Goal: Information Seeking & Learning: Check status

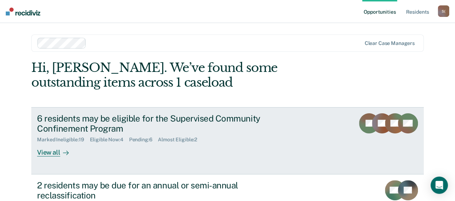
click at [54, 153] on div "View all" at bounding box center [57, 150] width 40 height 14
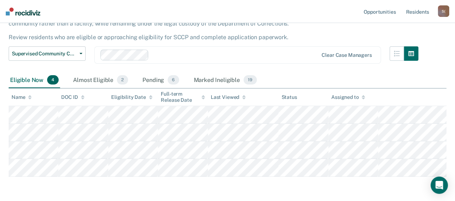
scroll to position [47, 0]
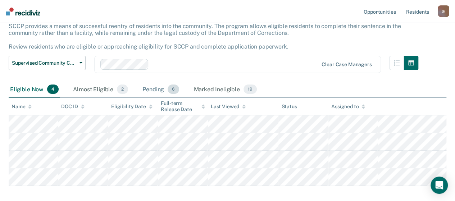
click at [153, 88] on div "Pending 6" at bounding box center [161, 90] width 40 height 16
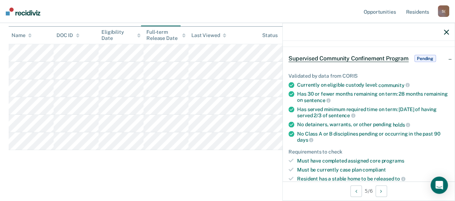
scroll to position [0, 0]
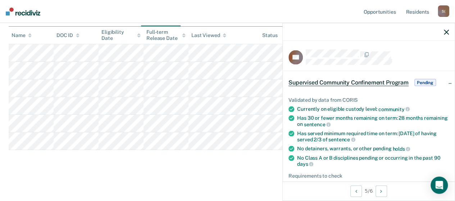
click at [444, 32] on icon "button" at bounding box center [446, 31] width 5 height 5
